Goal: Register for event/course

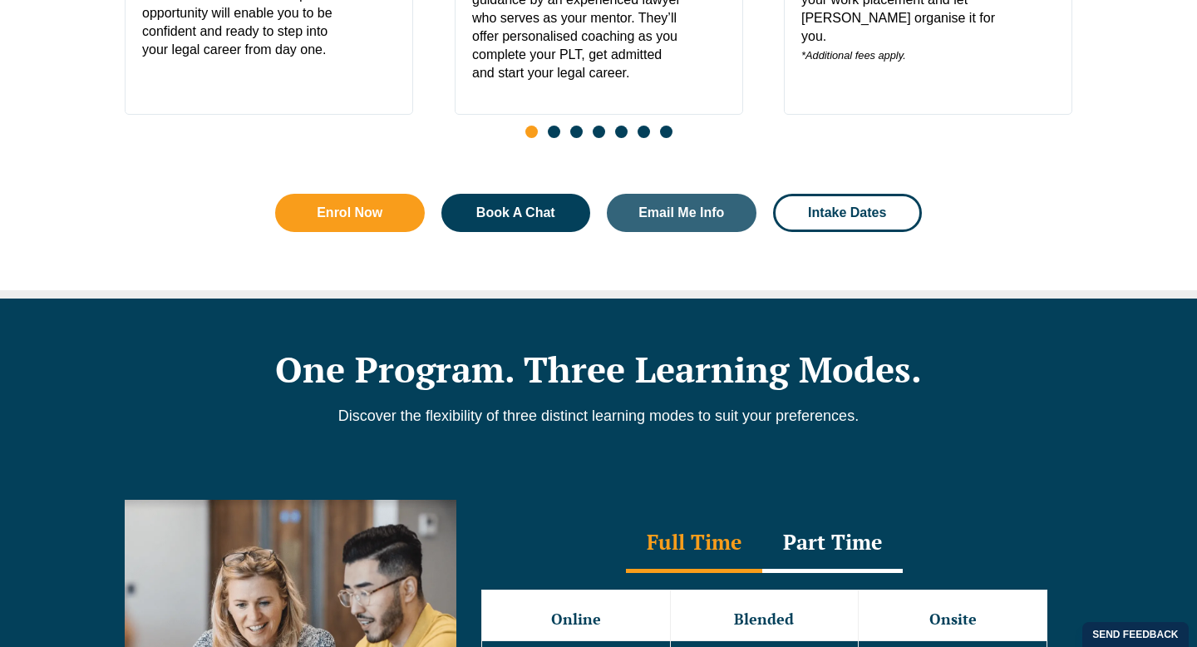
scroll to position [1129, 0]
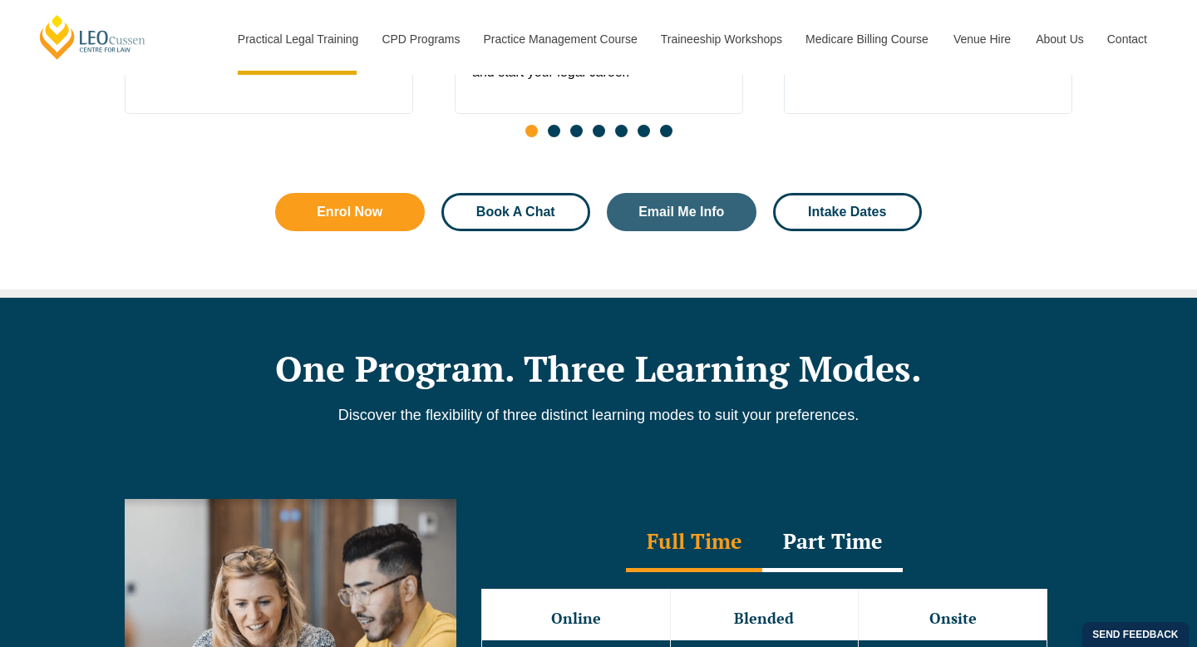
click at [491, 219] on span "Book A Chat" at bounding box center [515, 211] width 79 height 13
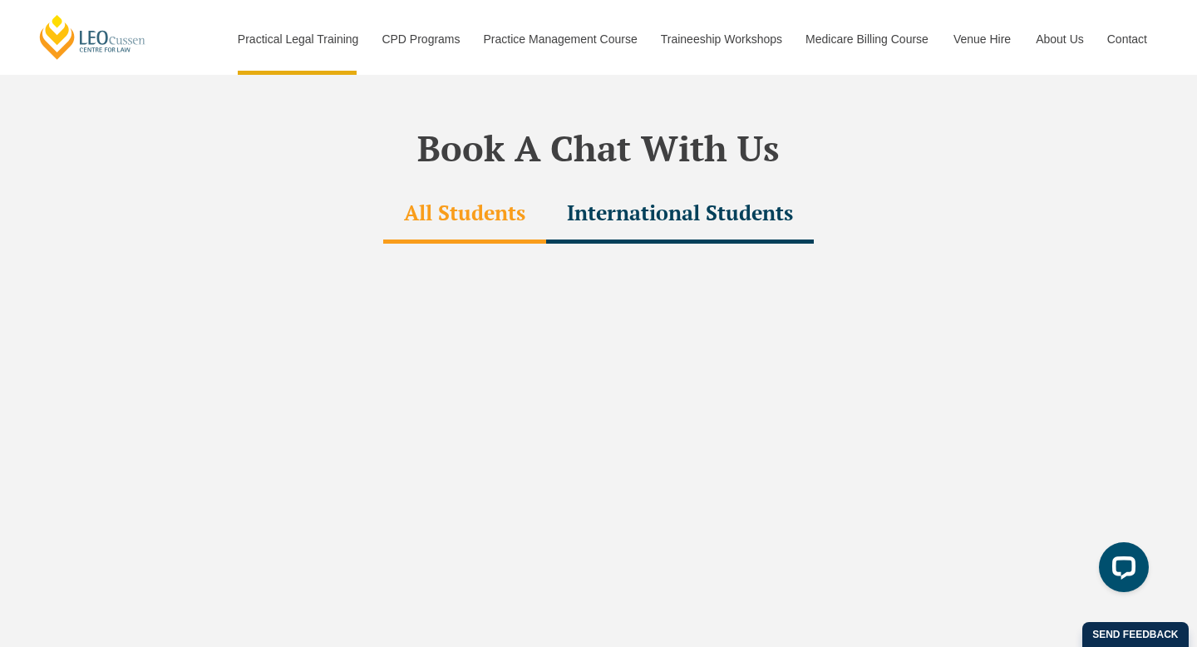
scroll to position [4920, 0]
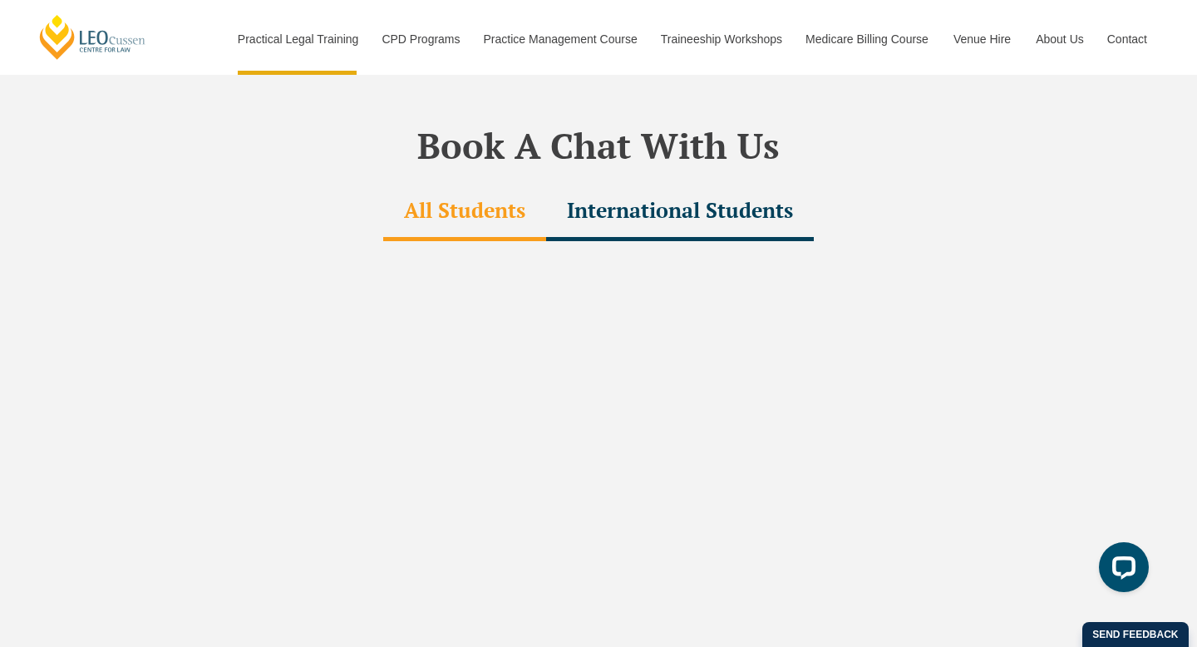
click at [639, 183] on div "International Students" at bounding box center [680, 212] width 268 height 58
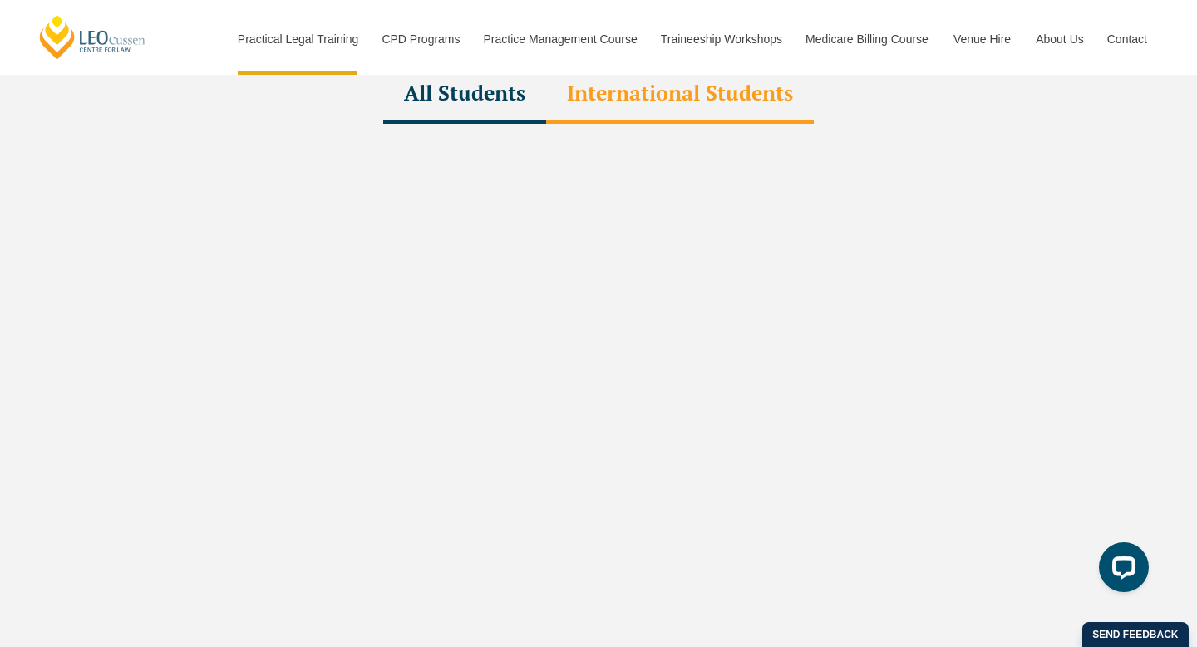
scroll to position [5043, 0]
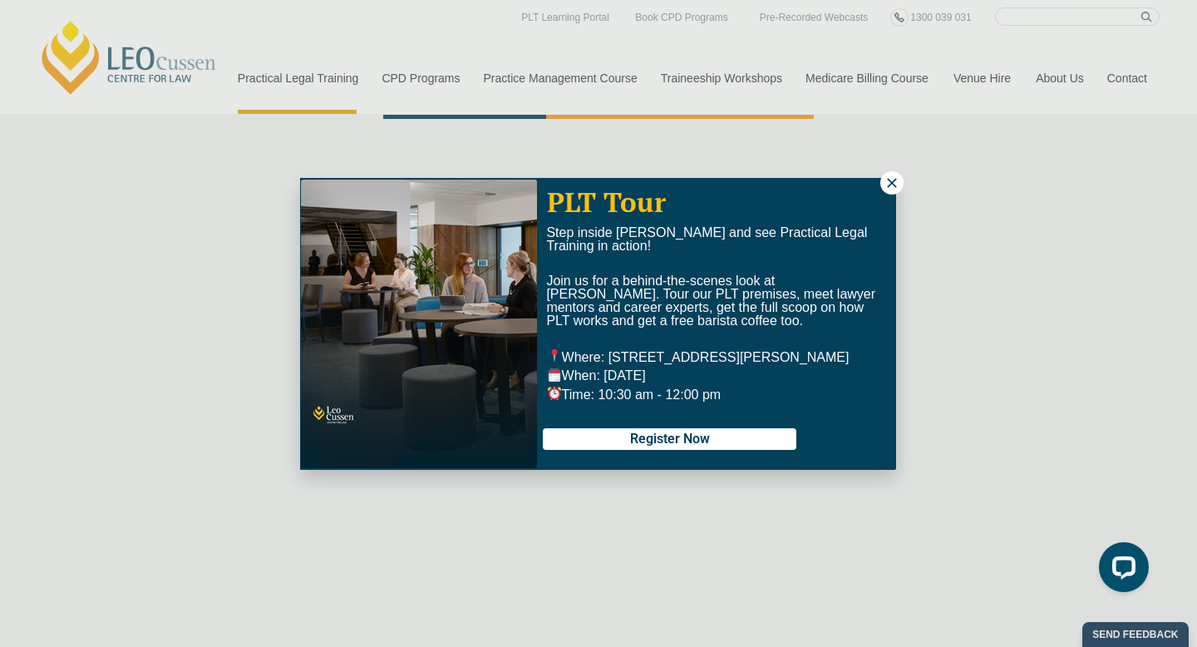
click at [882, 182] on button at bounding box center [892, 182] width 23 height 23
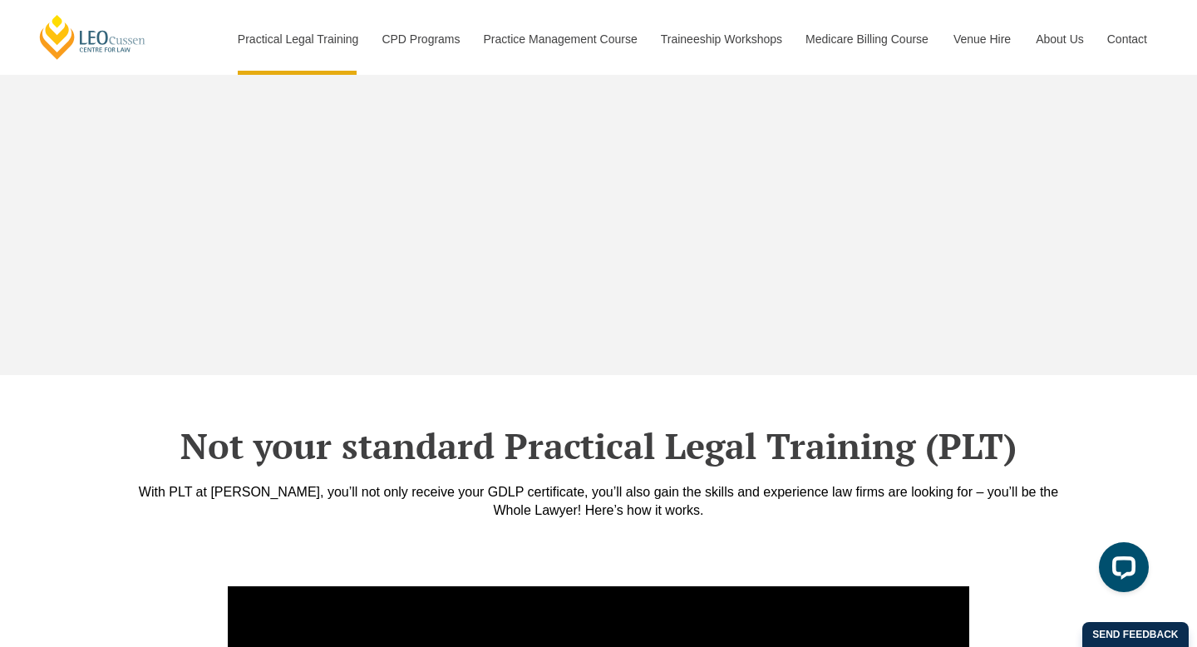
scroll to position [5400, 0]
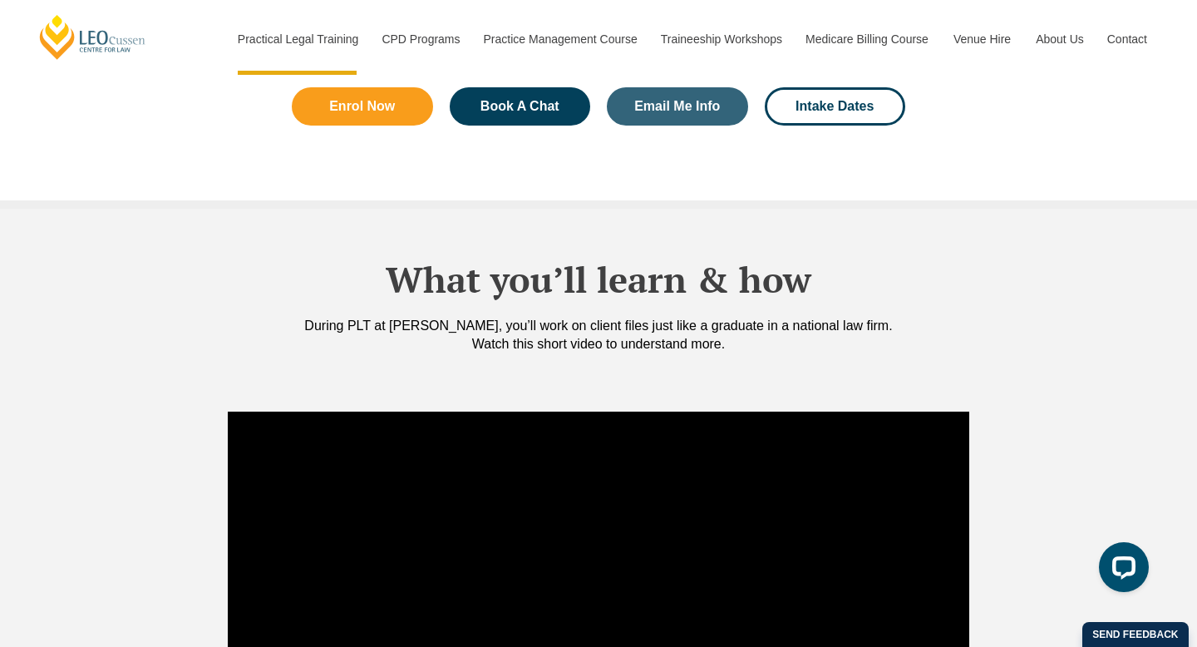
scroll to position [1353, 0]
